Goal: Transaction & Acquisition: Purchase product/service

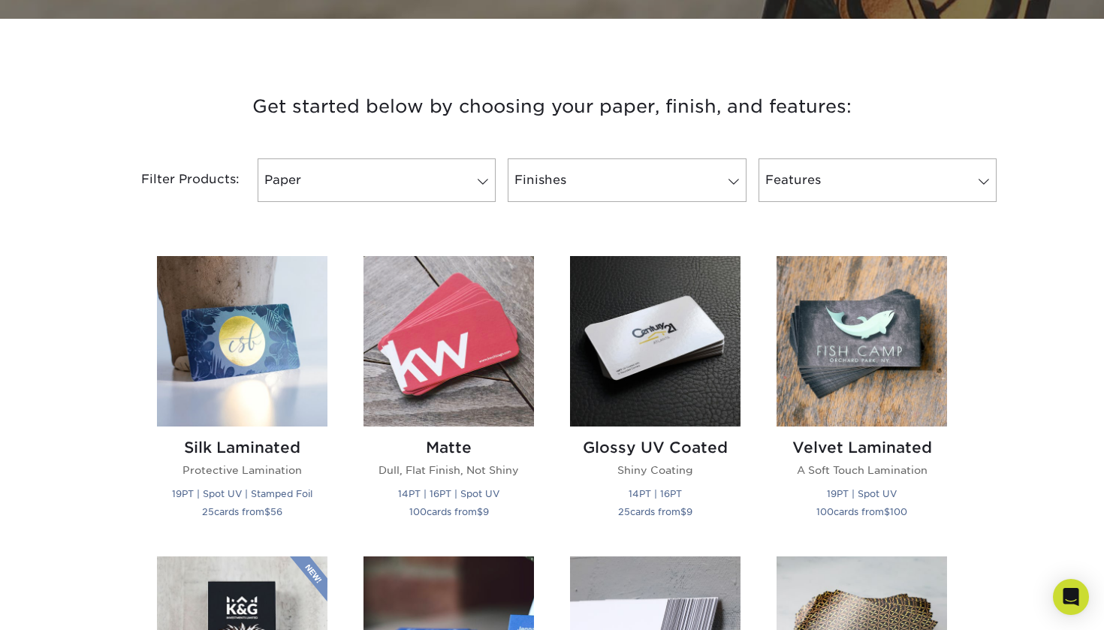
scroll to position [503, 0]
click at [451, 197] on link "Paper" at bounding box center [376, 180] width 238 height 44
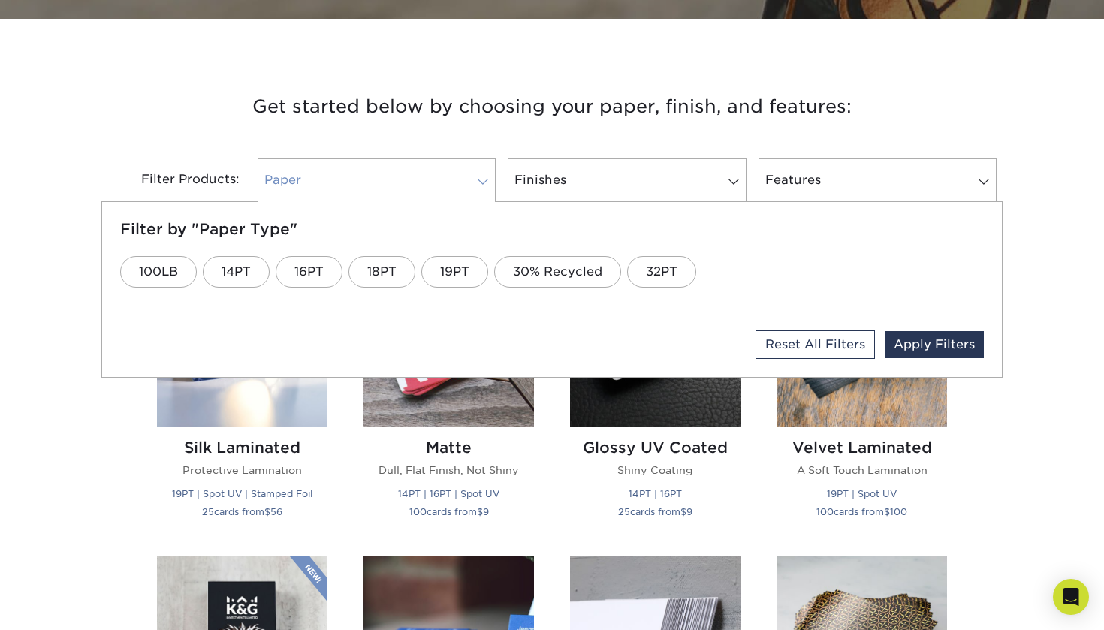
click at [447, 178] on link "Paper" at bounding box center [376, 180] width 238 height 44
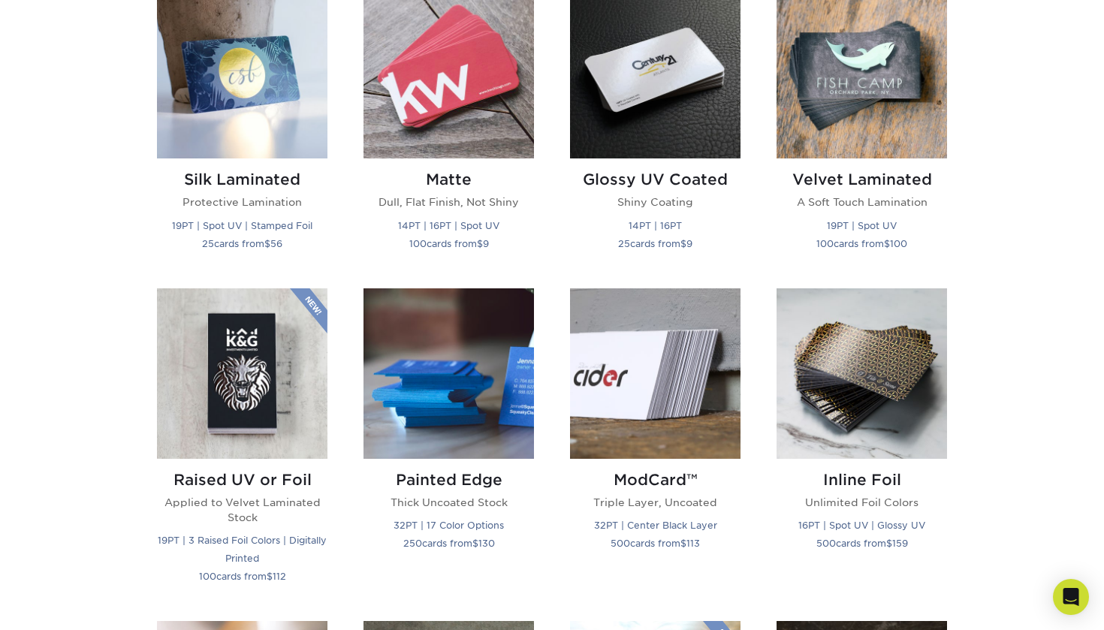
scroll to position [772, 0]
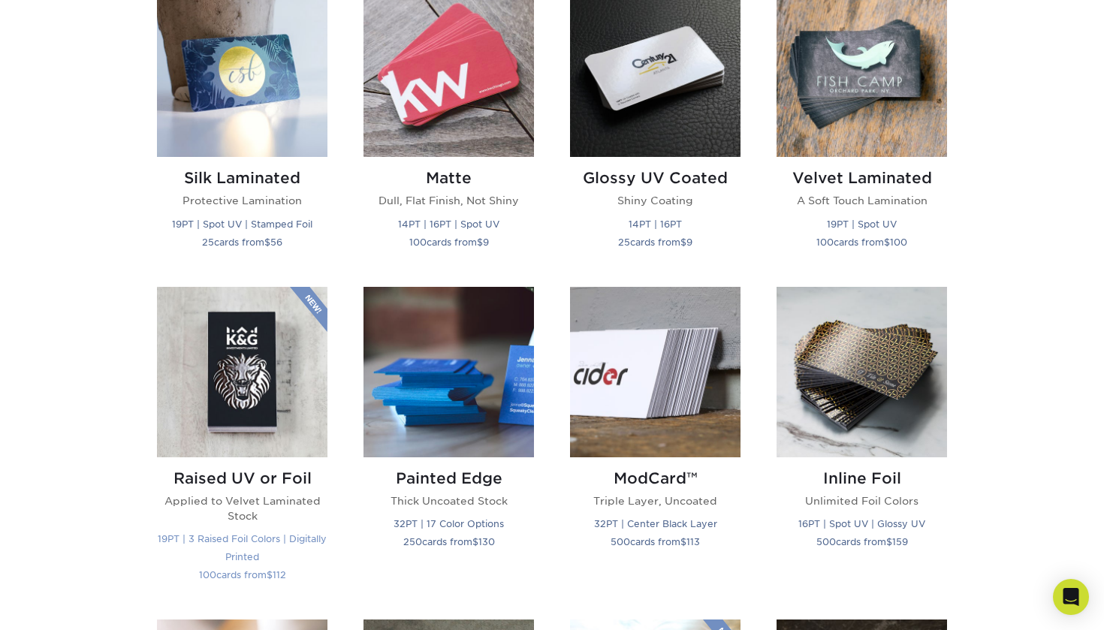
click at [221, 410] on img at bounding box center [242, 372] width 170 height 170
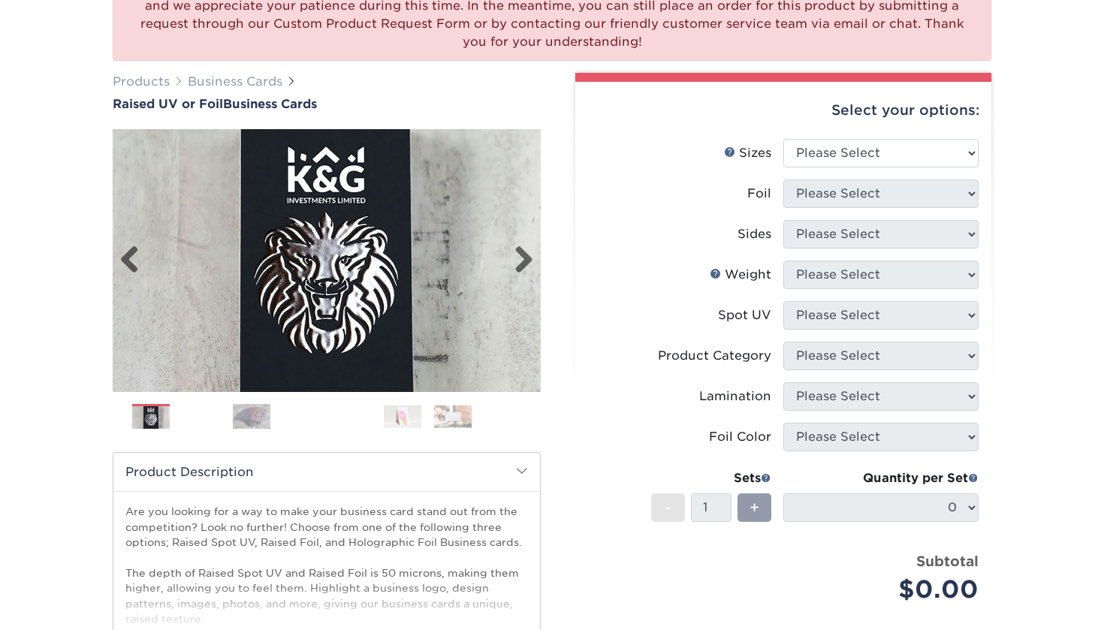
scroll to position [163, 0]
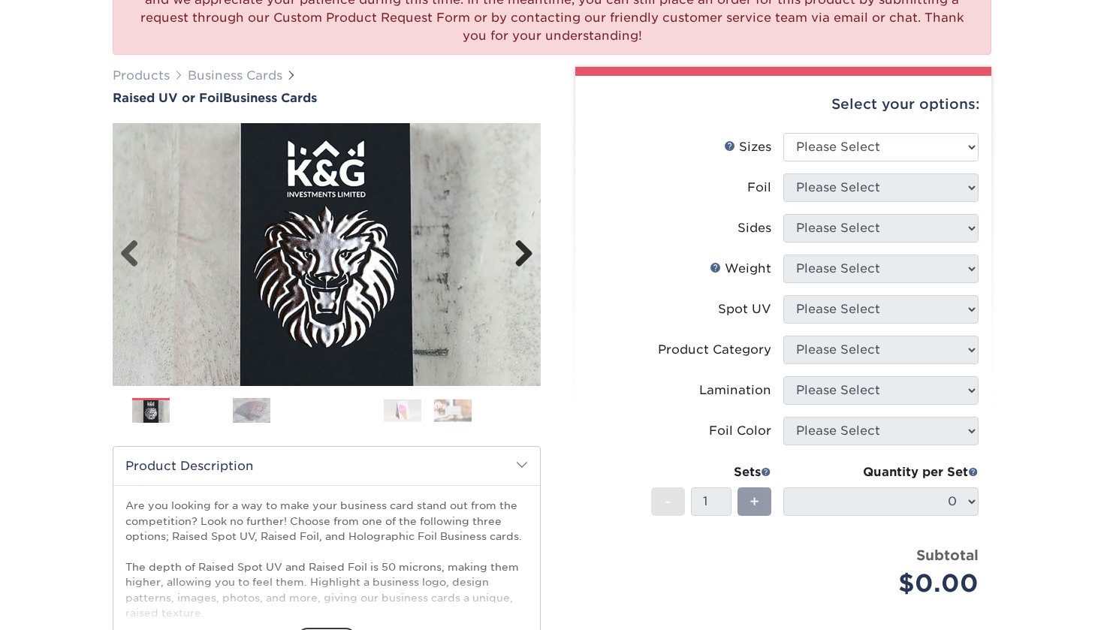
click at [527, 248] on link "Next" at bounding box center [518, 254] width 30 height 30
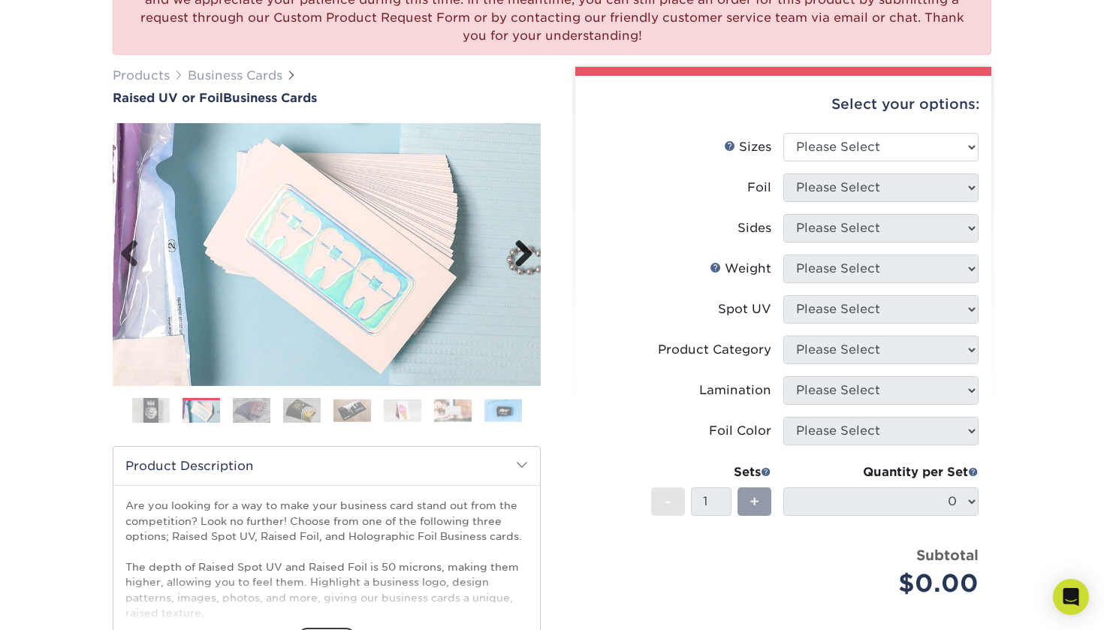
click at [527, 249] on link "Next" at bounding box center [518, 254] width 30 height 30
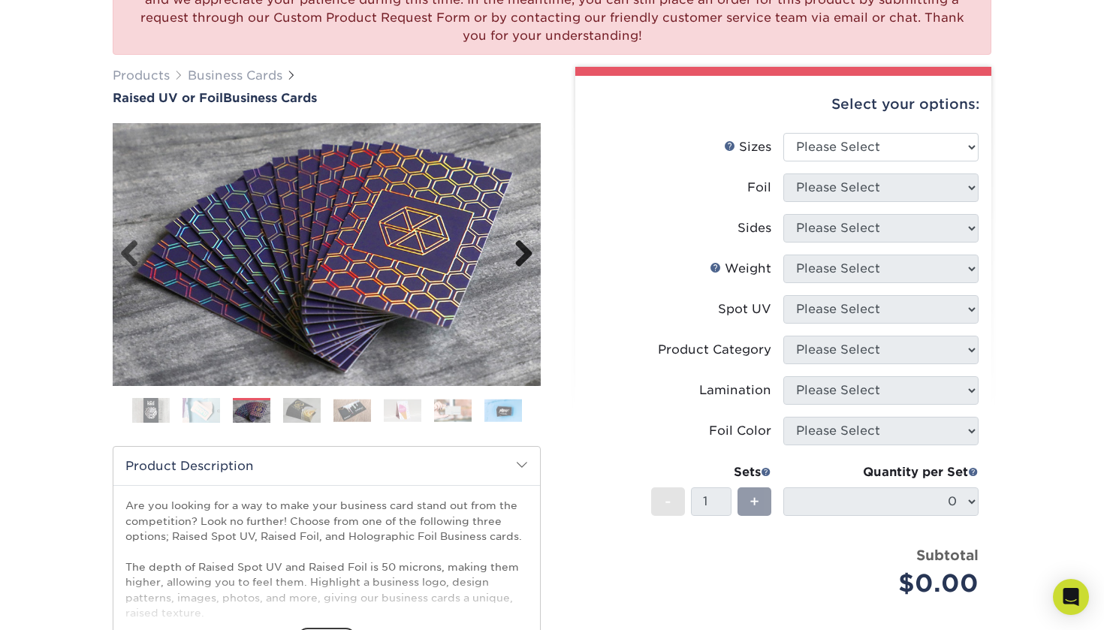
click at [527, 249] on link "Next" at bounding box center [518, 254] width 30 height 30
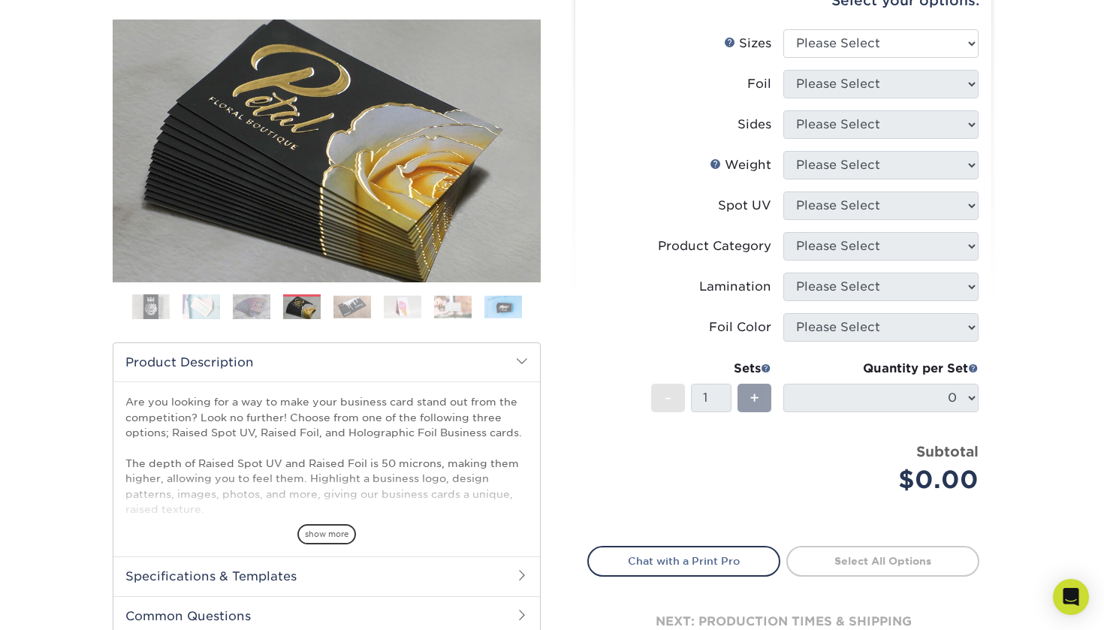
scroll to position [276, 0]
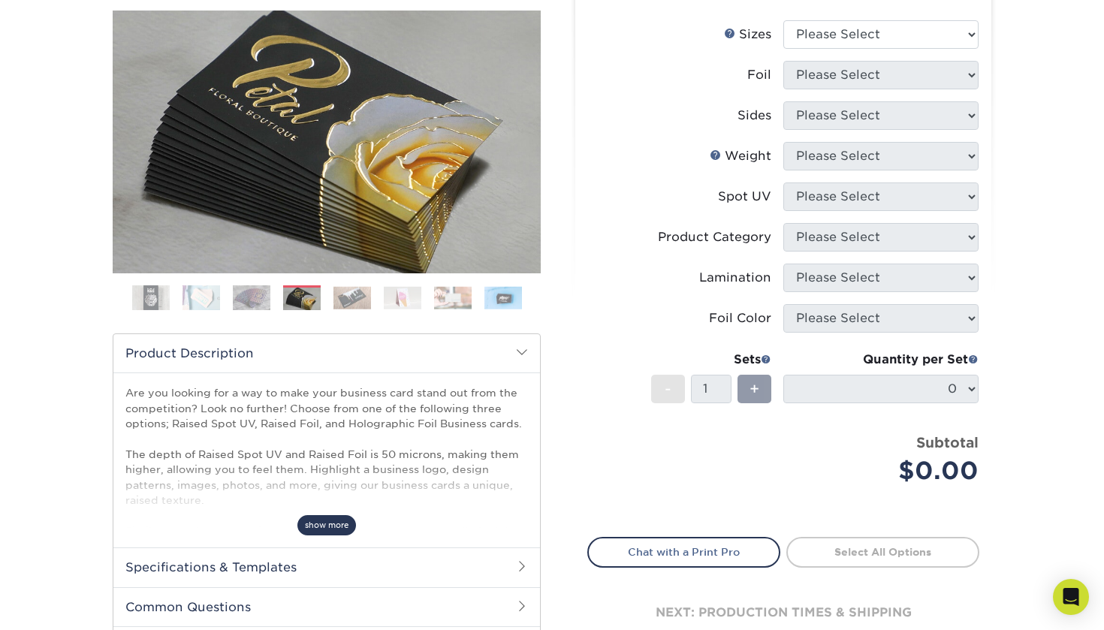
click at [334, 527] on span "show more" at bounding box center [326, 525] width 59 height 20
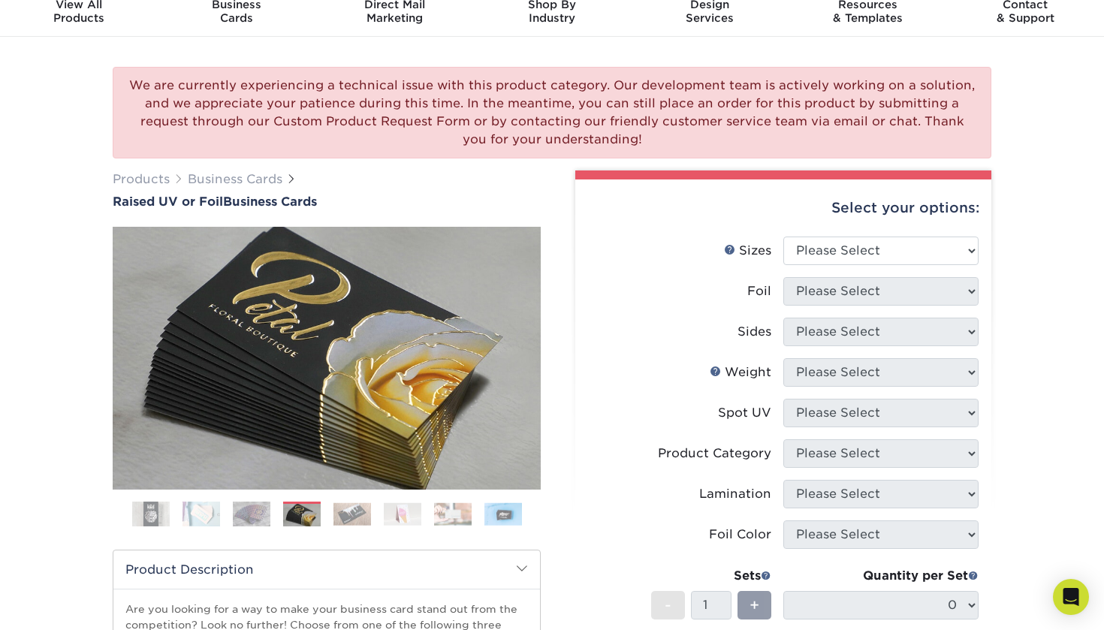
scroll to position [56, 0]
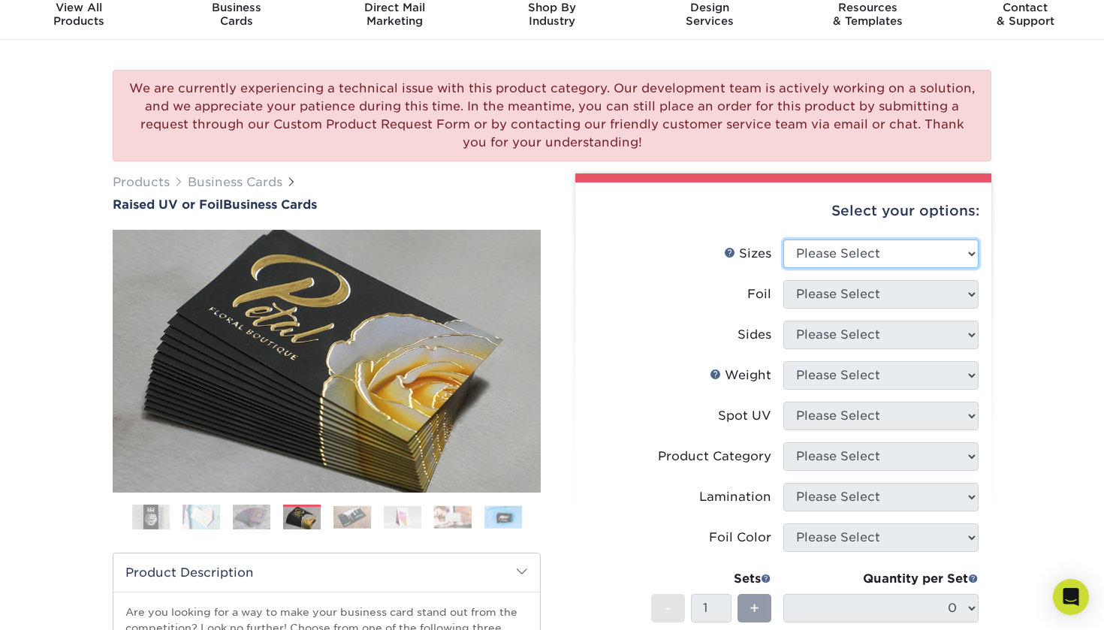
select select "2.00x3.50"
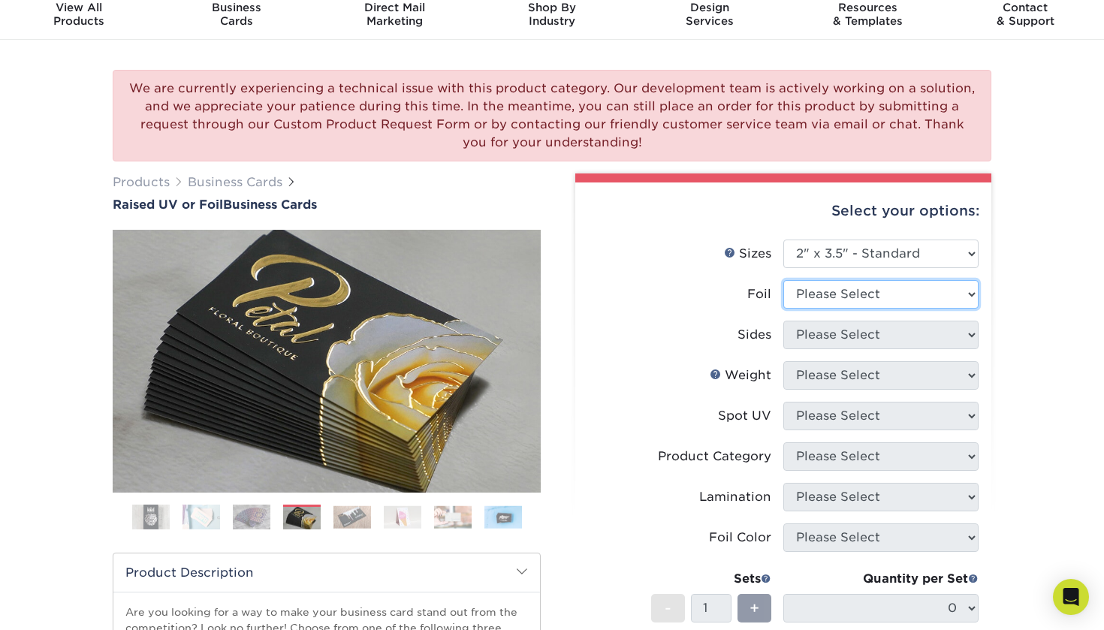
select select "1"
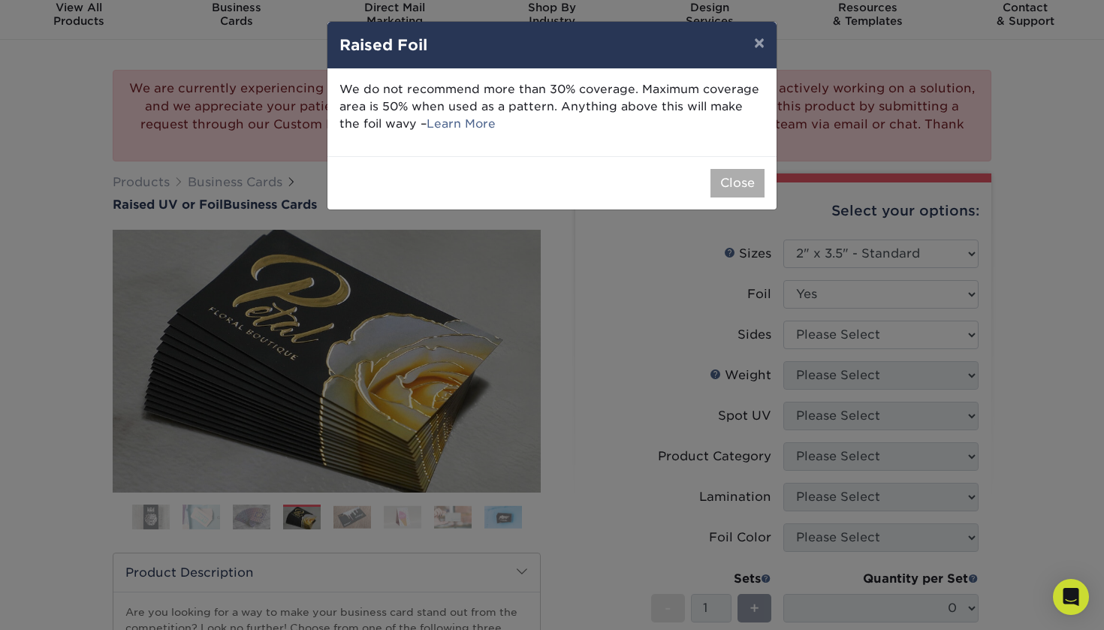
click at [728, 186] on button "Close" at bounding box center [737, 183] width 54 height 29
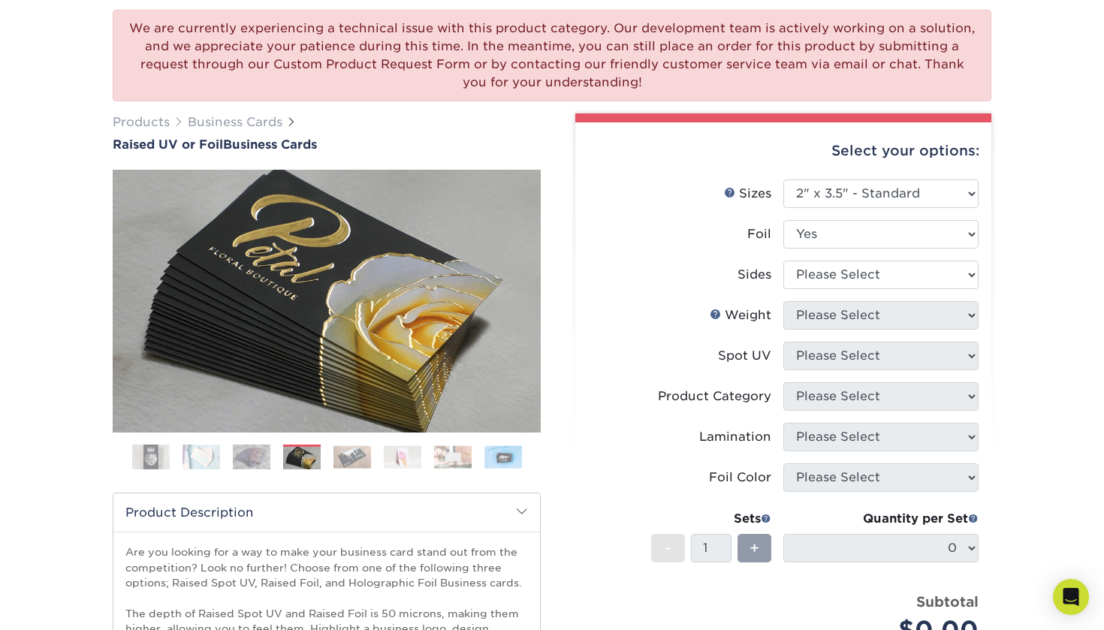
scroll to position [163, 0]
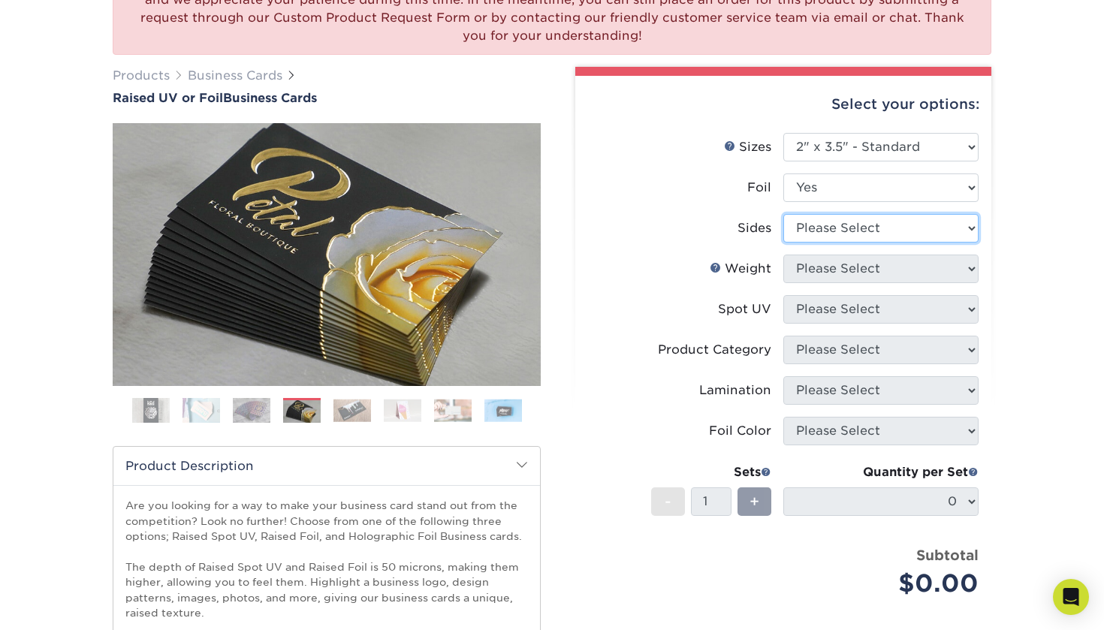
select select "e9e9dfb3-fba1-4d60-972c-fd9ca5904d33"
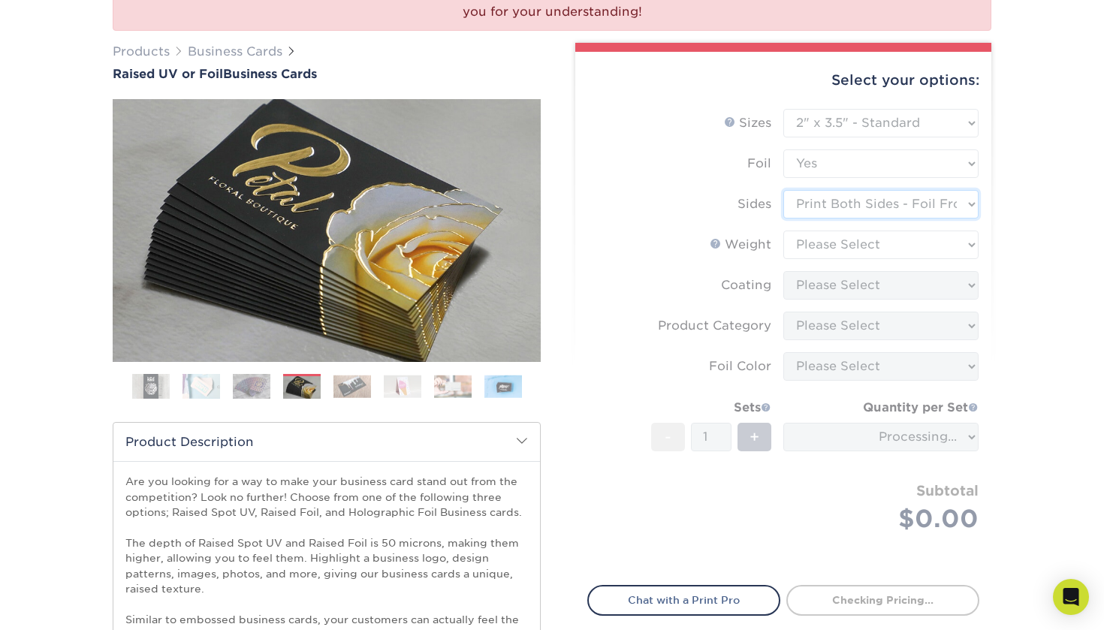
scroll to position [188, 0]
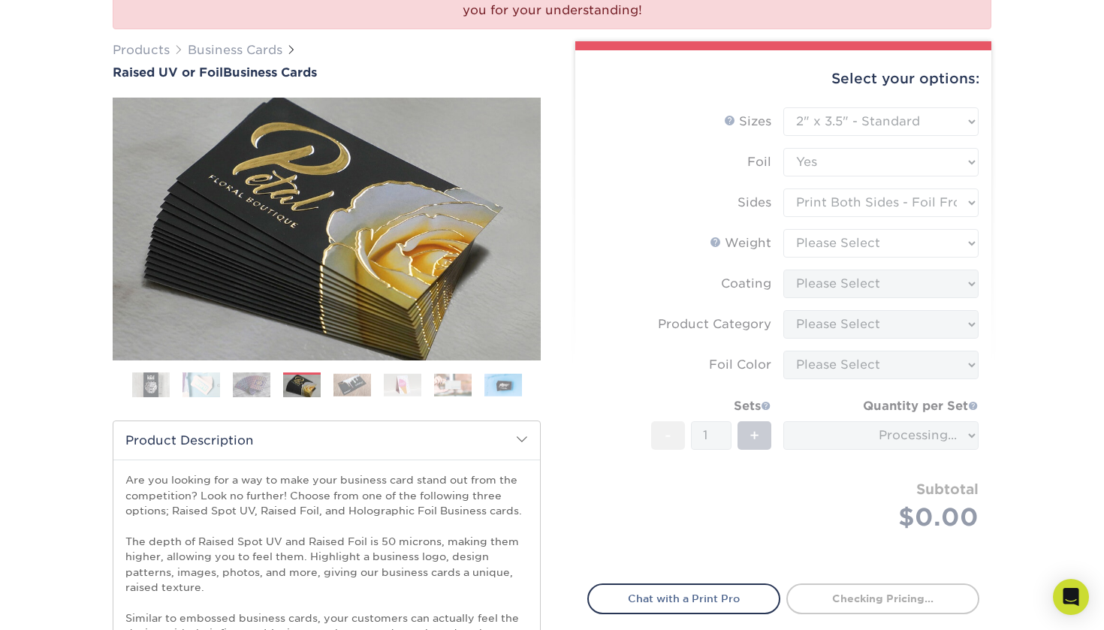
click at [957, 238] on form "Sizes Help Sizes Please Select 2" x 3.5" - Standard Foil Please Select" at bounding box center [783, 336] width 392 height 459
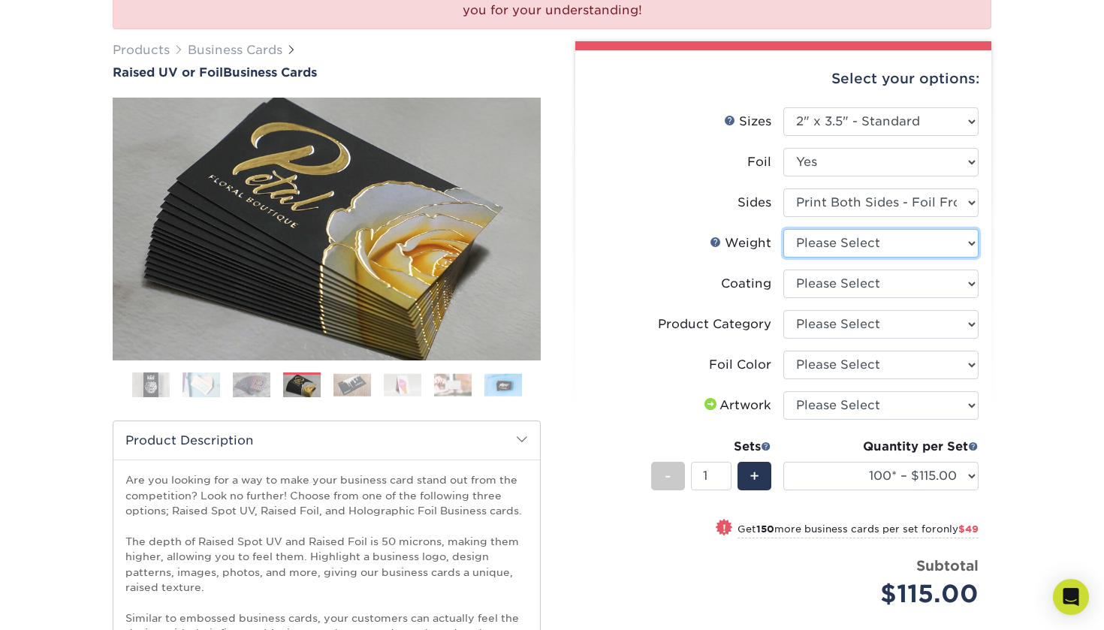
select select "16PT"
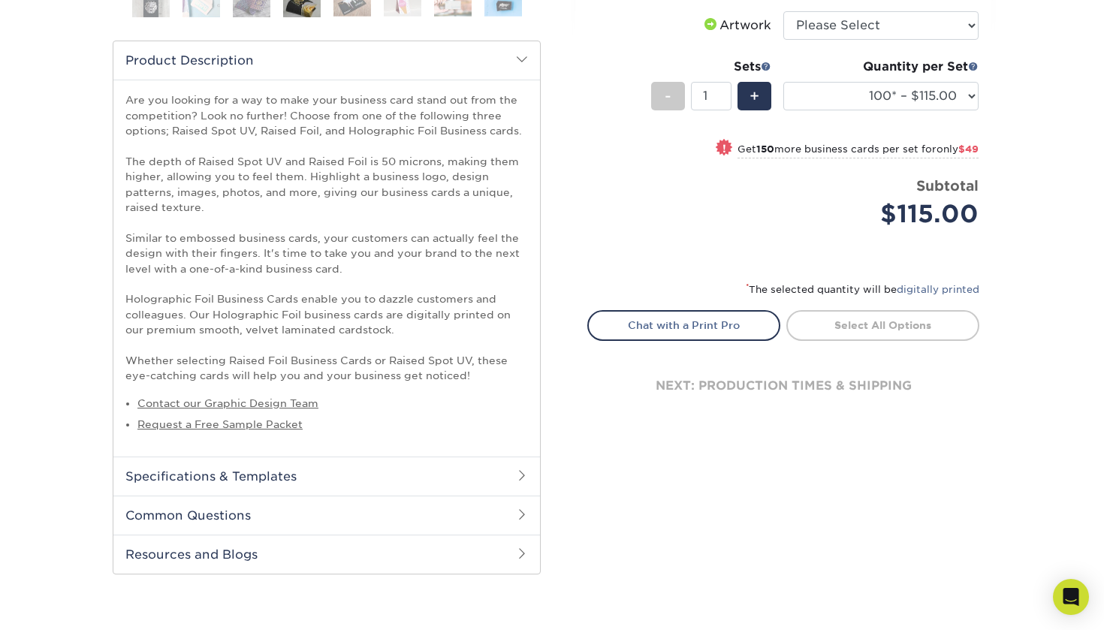
scroll to position [601, 0]
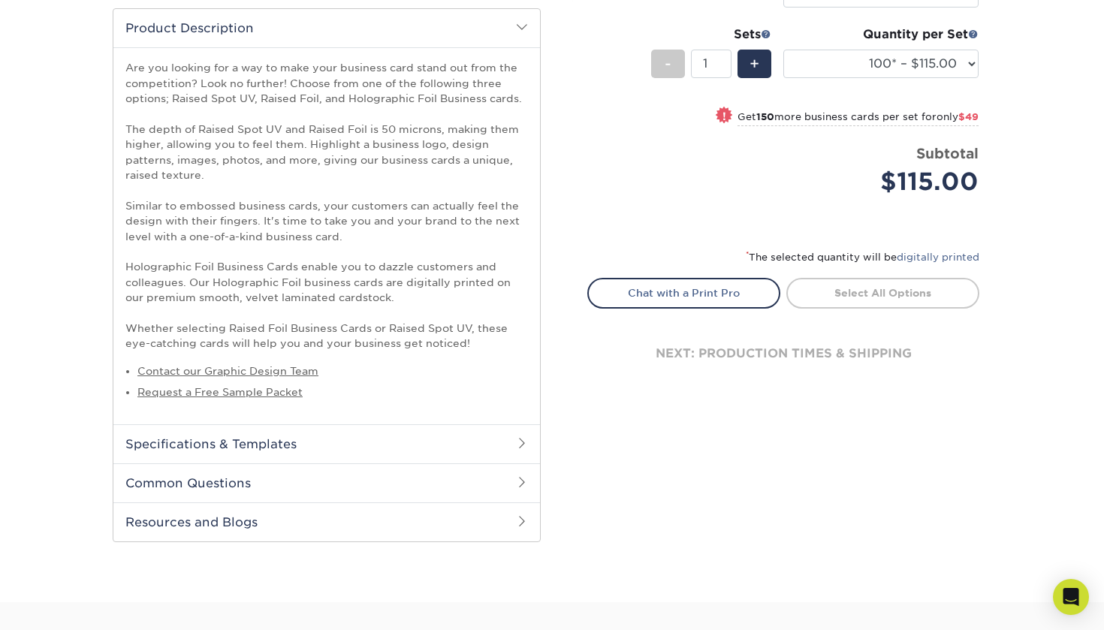
click at [525, 437] on span at bounding box center [522, 443] width 12 height 12
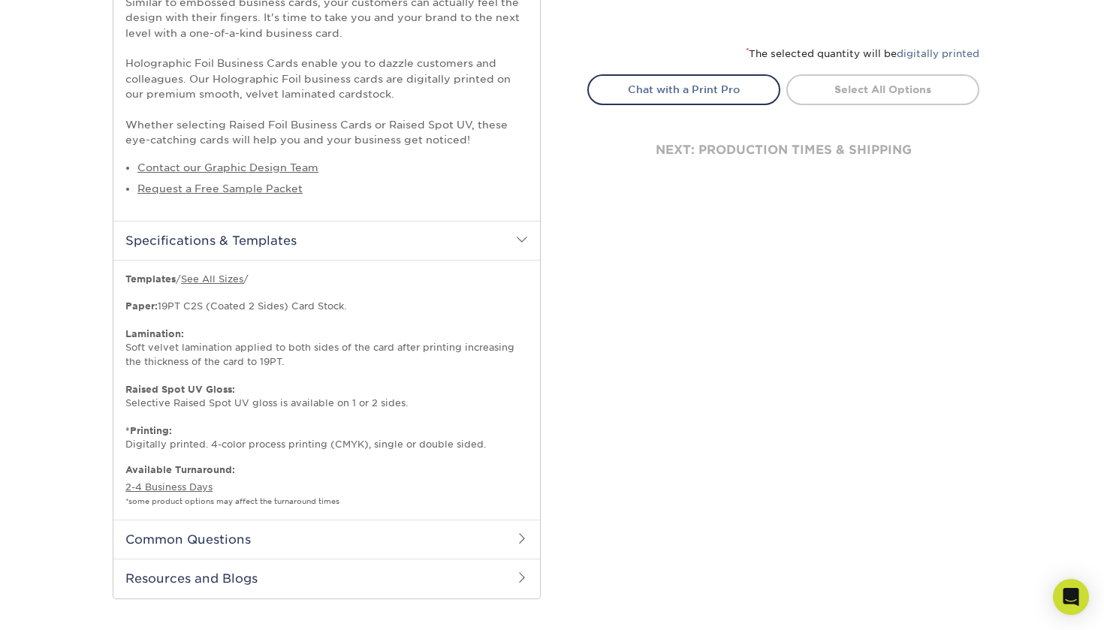
scroll to position [822, 0]
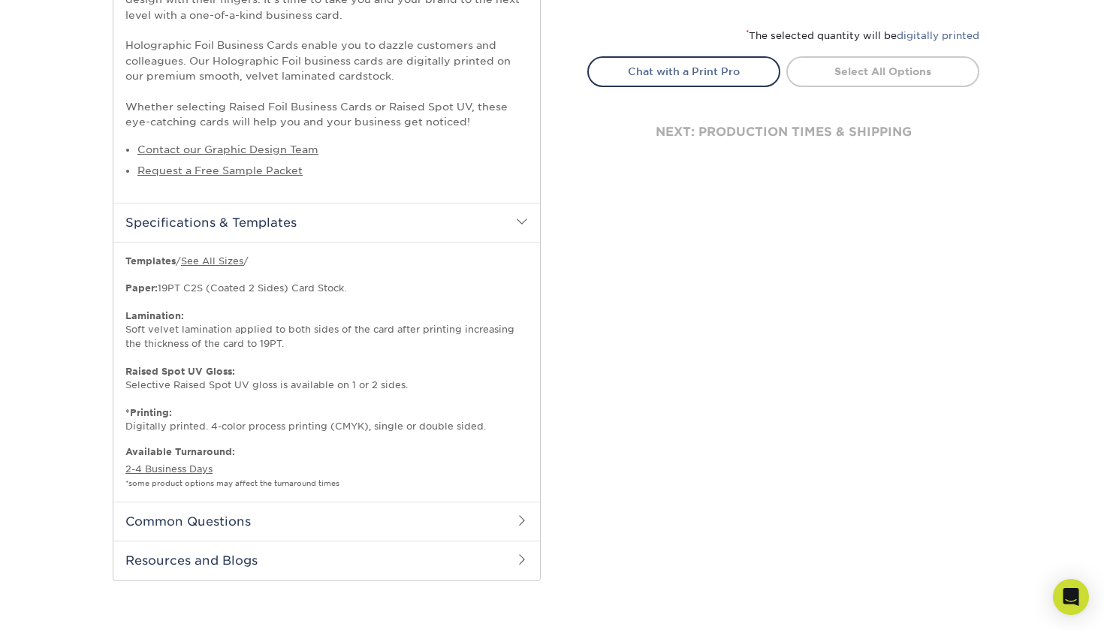
click at [500, 222] on h2 "Specifications & Templates" at bounding box center [326, 222] width 426 height 39
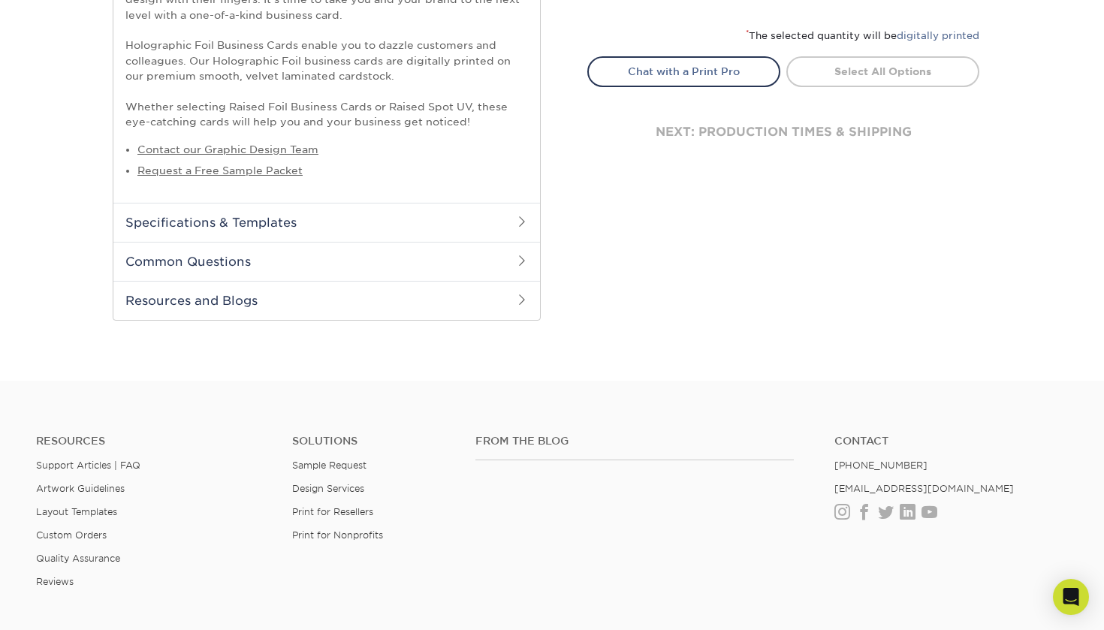
click at [516, 218] on span at bounding box center [522, 221] width 12 height 12
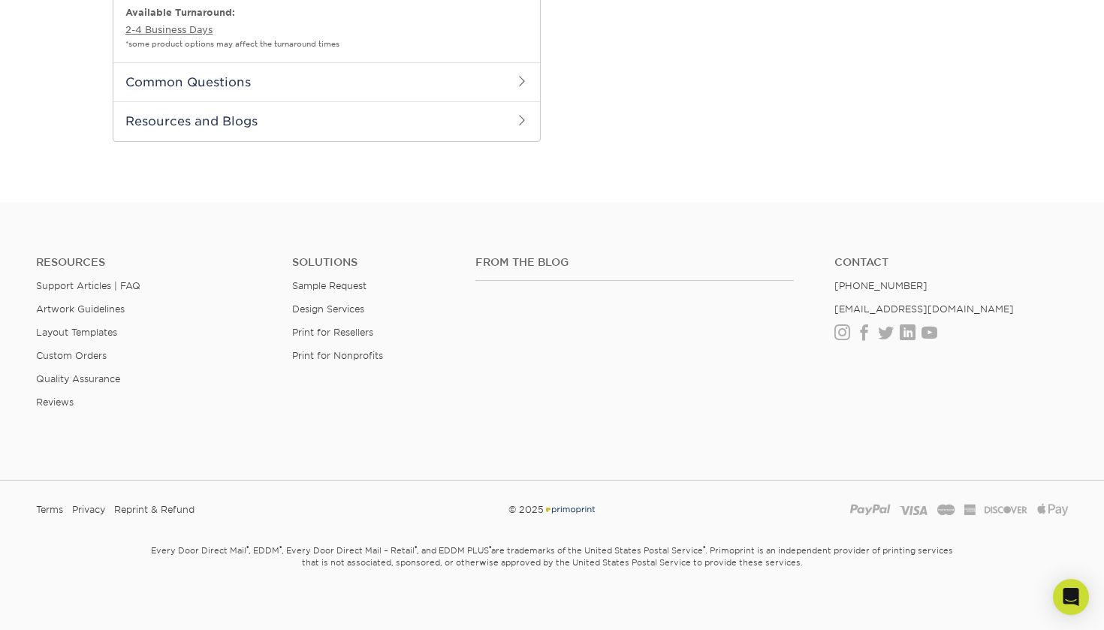
scroll to position [1260, 0]
